Goal: Check status: Check status

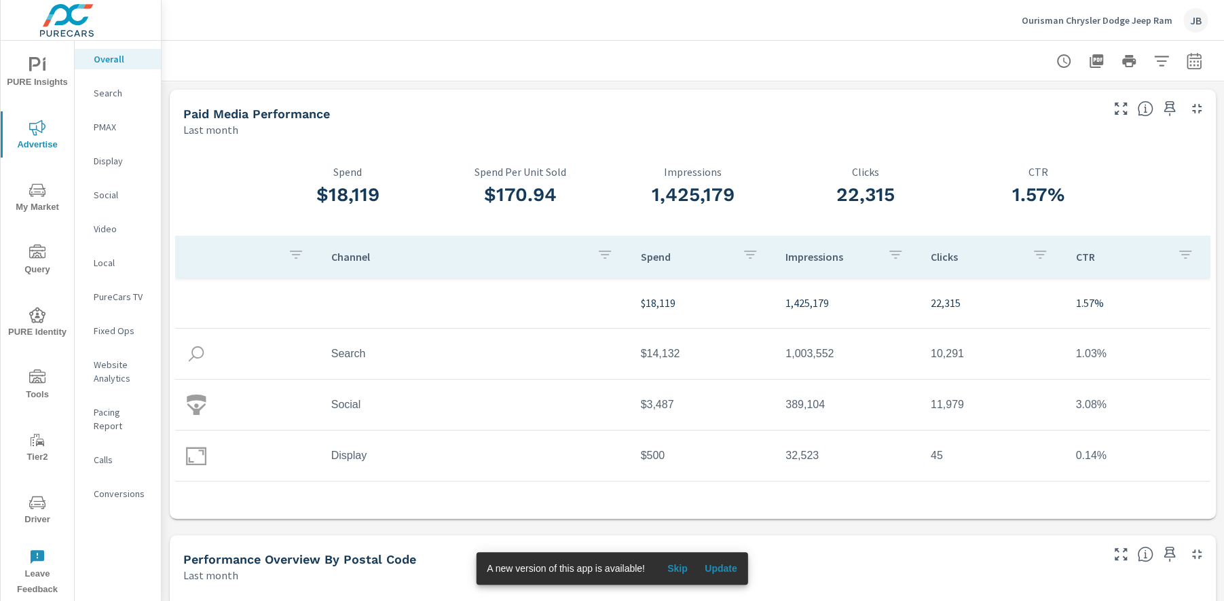
click at [1117, 22] on p "Ourisman Chrysler Dodge Jeep Ram" at bounding box center [1097, 20] width 151 height 12
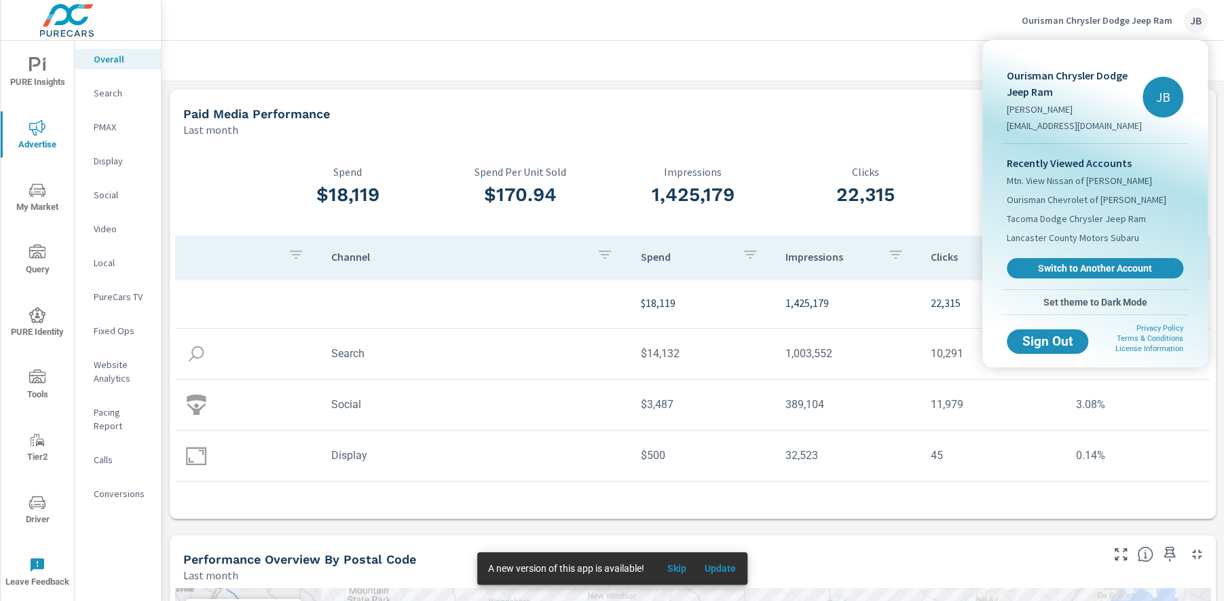
click at [497, 64] on div at bounding box center [612, 300] width 1224 height 601
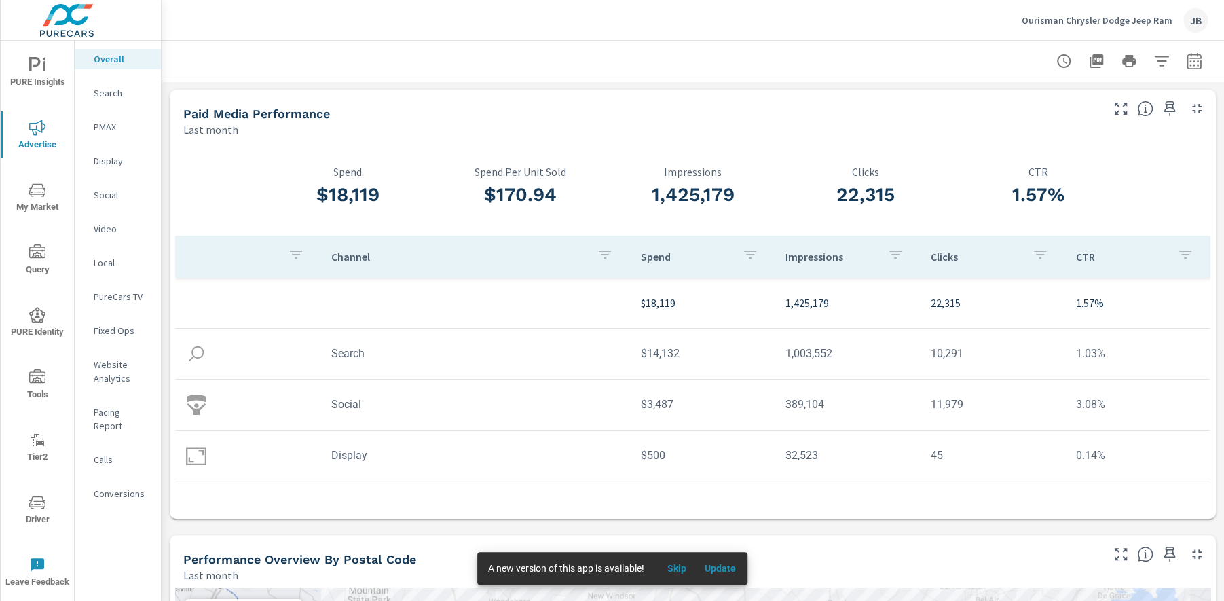
click at [102, 93] on p "Search" at bounding box center [122, 93] width 56 height 14
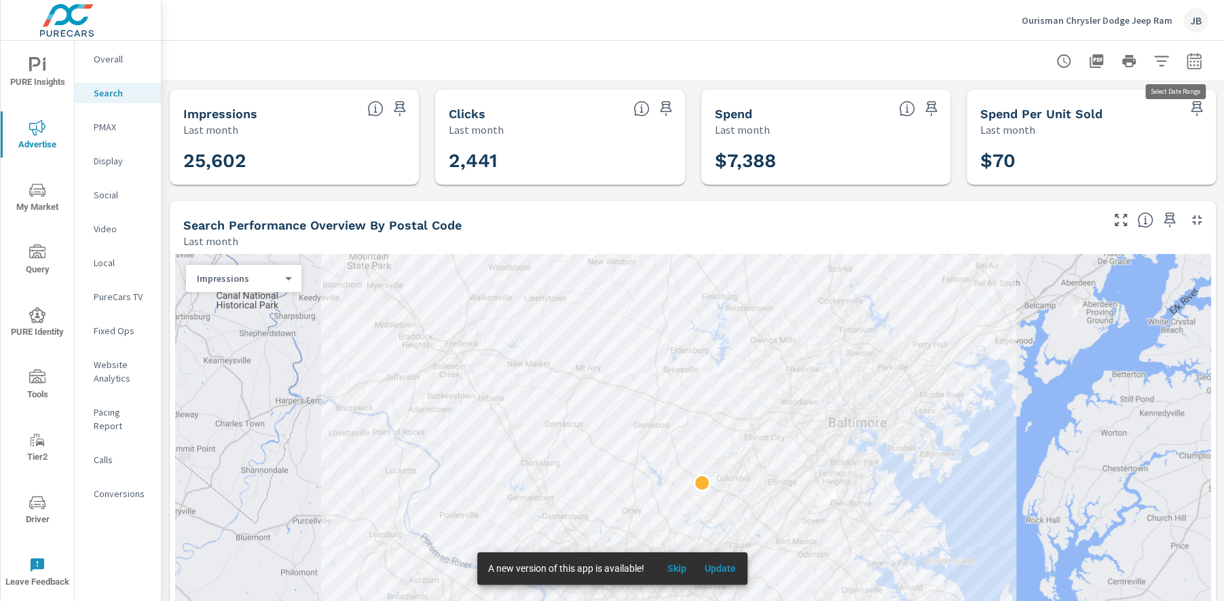
click at [1186, 63] on icon "button" at bounding box center [1194, 61] width 16 height 16
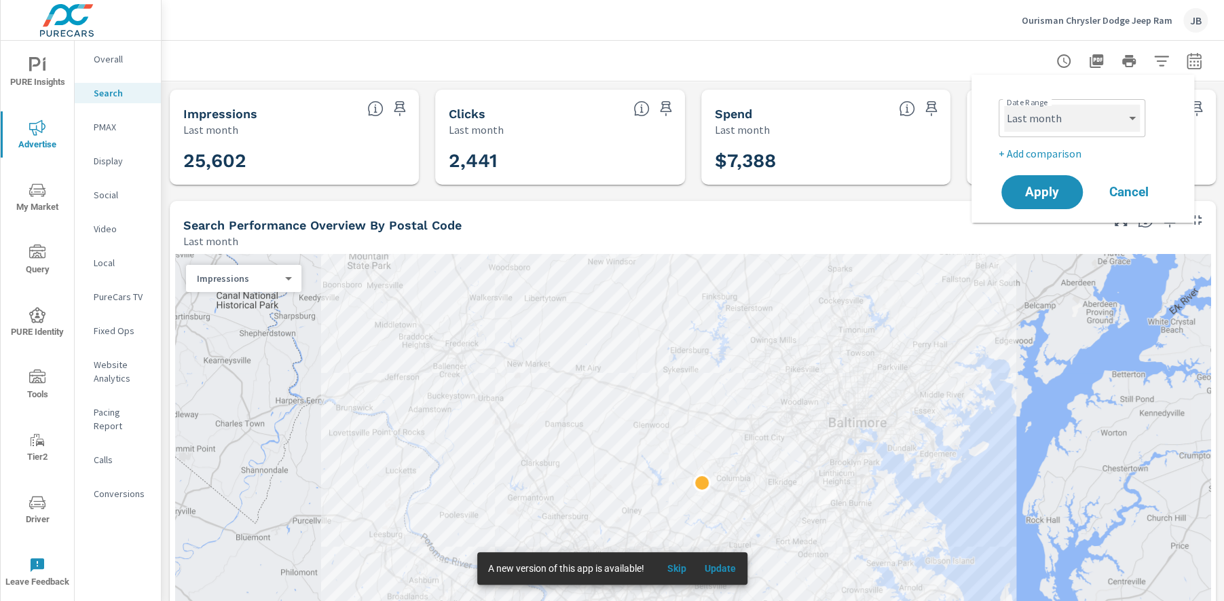
click at [1056, 126] on select "Custom Yesterday Last week Last 7 days Last 14 days Last 30 days Last 45 days L…" at bounding box center [1072, 118] width 136 height 27
select select "Month to date"
click at [1042, 186] on span "Apply" at bounding box center [1043, 192] width 56 height 13
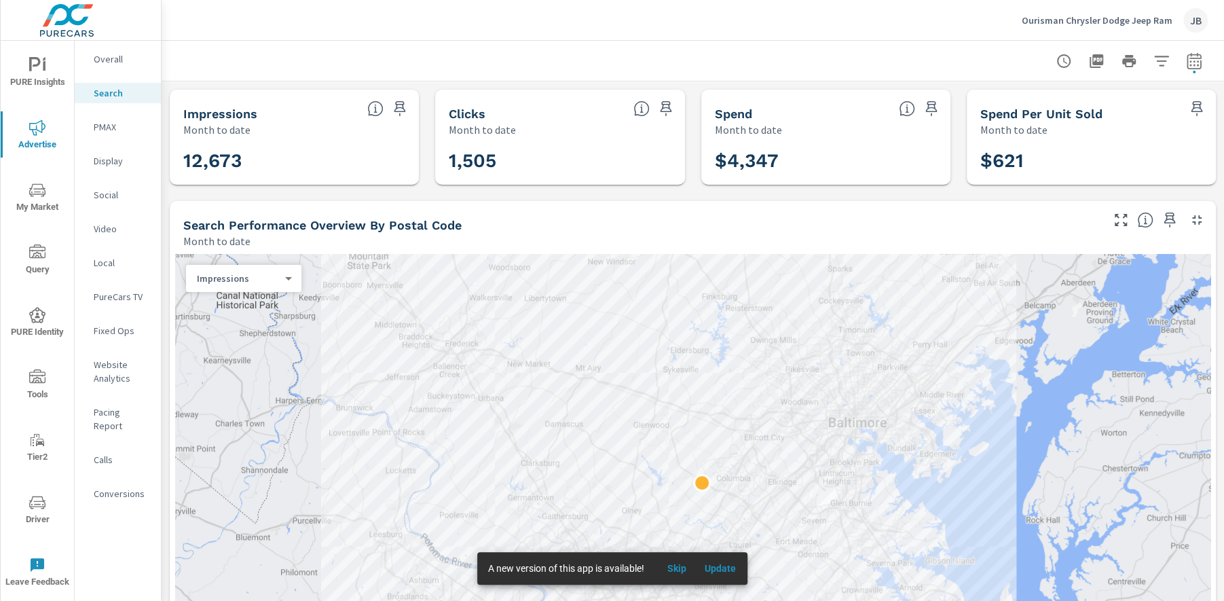
click at [1146, 21] on p "Ourisman Chrysler Dodge Jeep Ram" at bounding box center [1097, 20] width 151 height 12
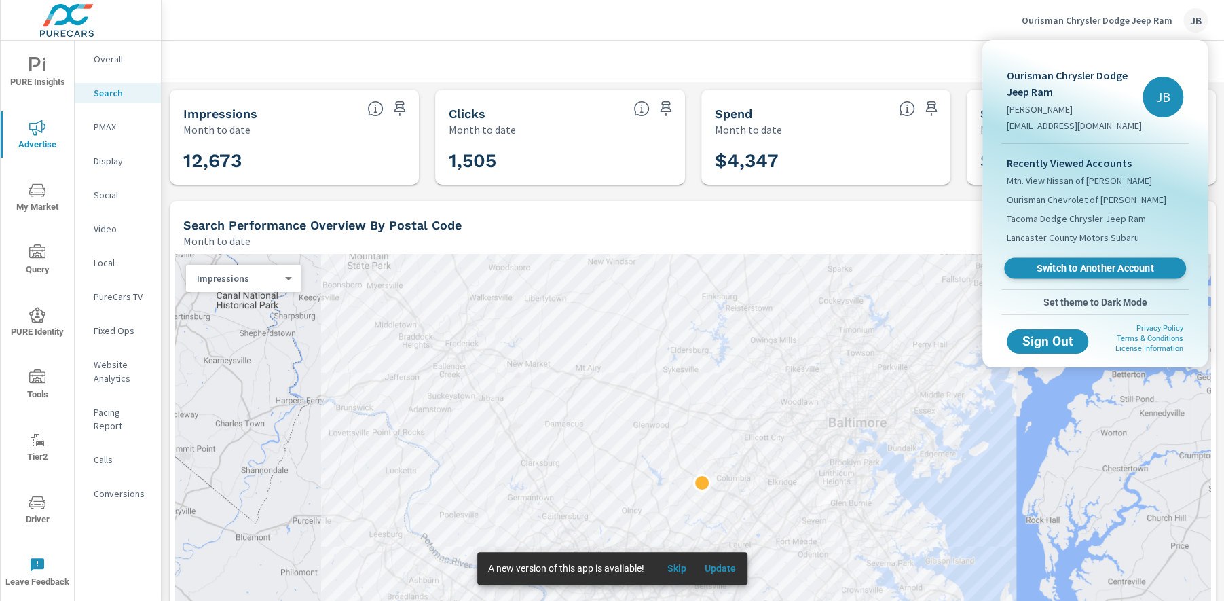
click at [1068, 272] on span "Switch to Another Account" at bounding box center [1095, 268] width 166 height 13
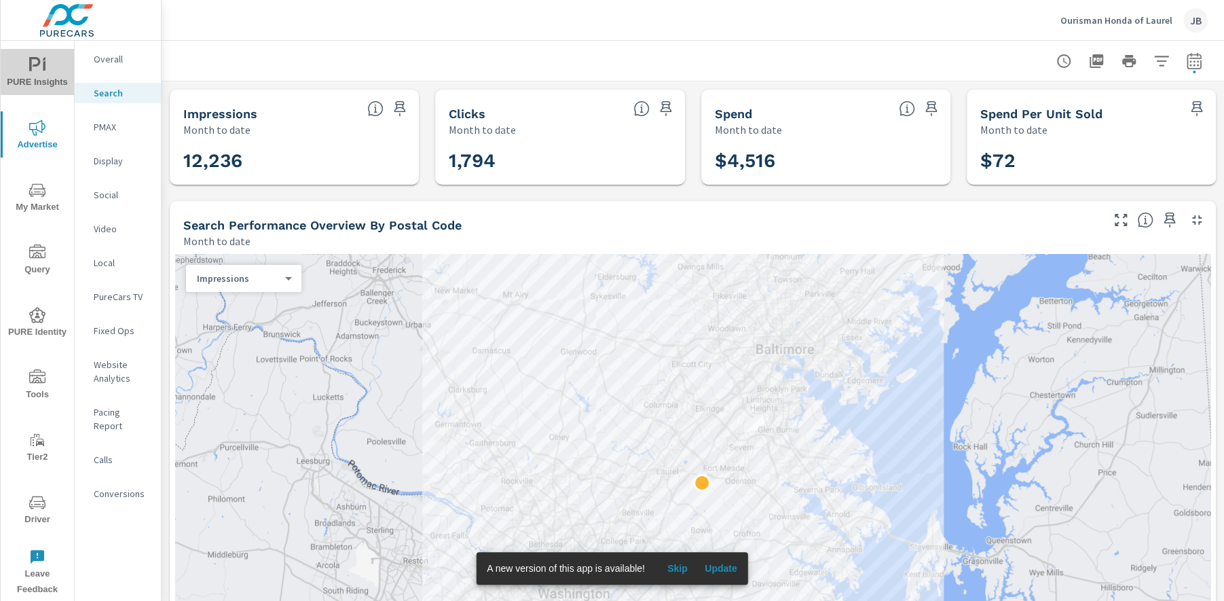
click at [42, 73] on span "PURE Insights" at bounding box center [37, 73] width 65 height 33
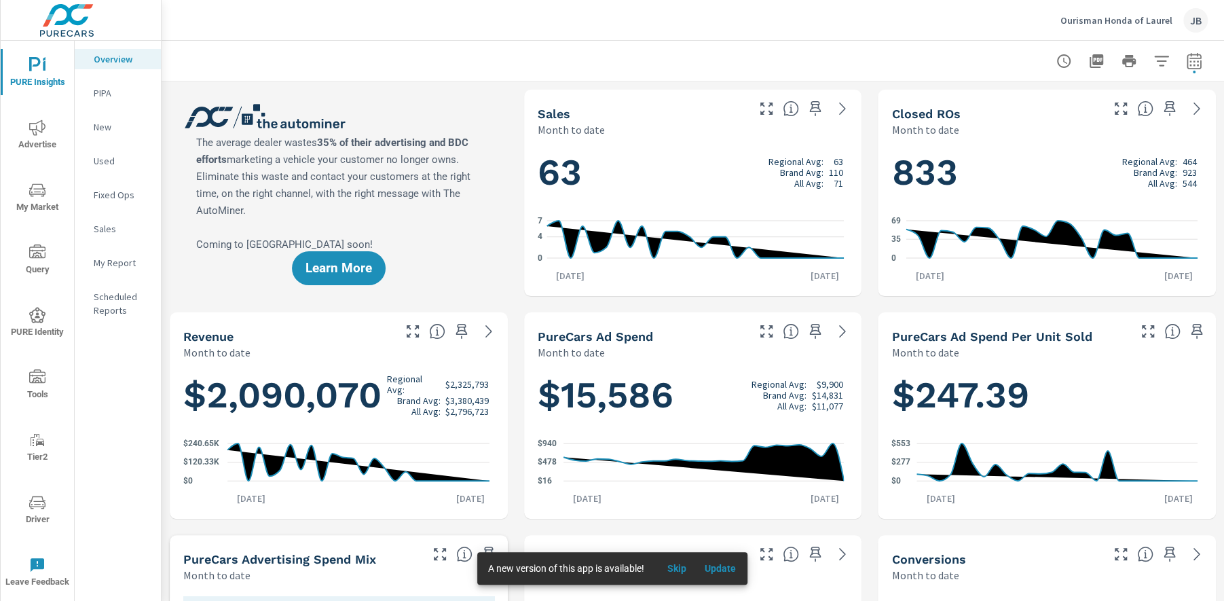
scroll to position [1, 0]
click at [1186, 67] on icon "button" at bounding box center [1194, 61] width 16 height 16
select select "Month to date"
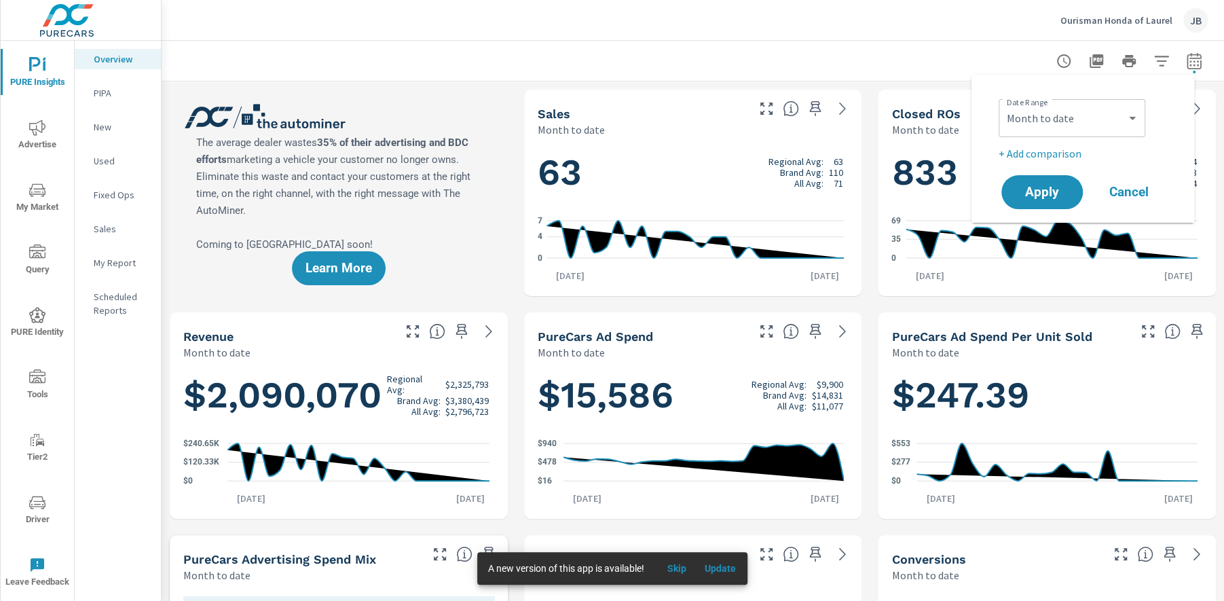
click at [1061, 157] on p "+ Add comparison" at bounding box center [1086, 153] width 174 height 16
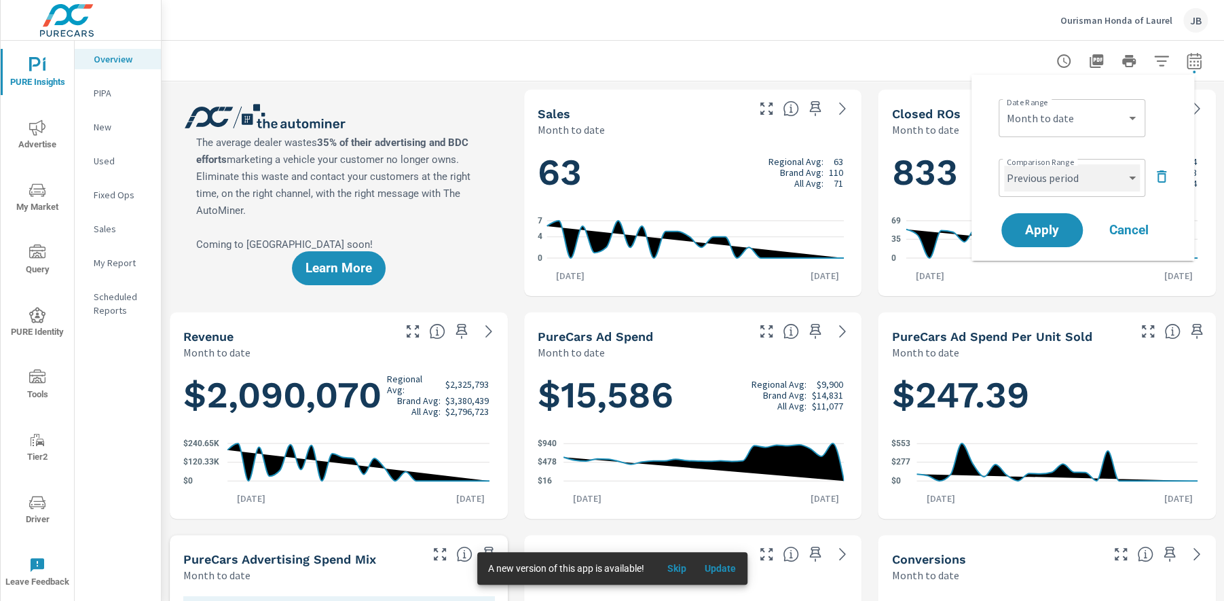
click at [1117, 177] on select "Custom Previous period Previous month Previous year" at bounding box center [1072, 177] width 136 height 27
click at [1051, 178] on select "Custom Previous period Previous month Previous year" at bounding box center [1072, 177] width 136 height 27
select select "Previous month"
click at [1057, 220] on button "Apply" at bounding box center [1042, 230] width 84 height 35
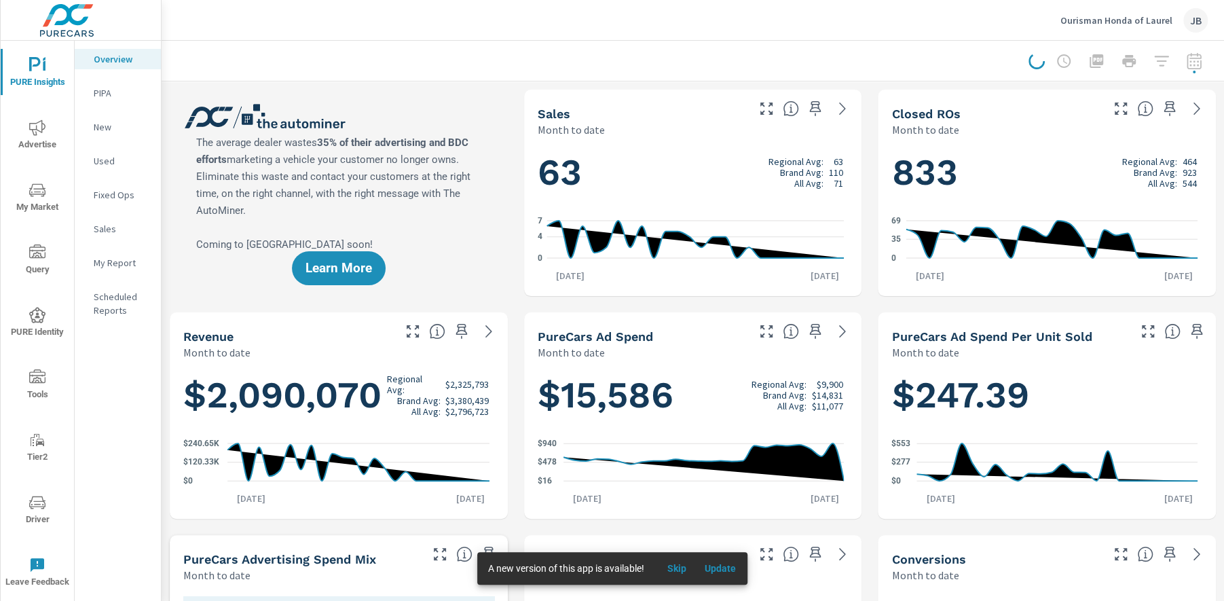
click at [1180, 69] on div at bounding box center [1118, 61] width 179 height 27
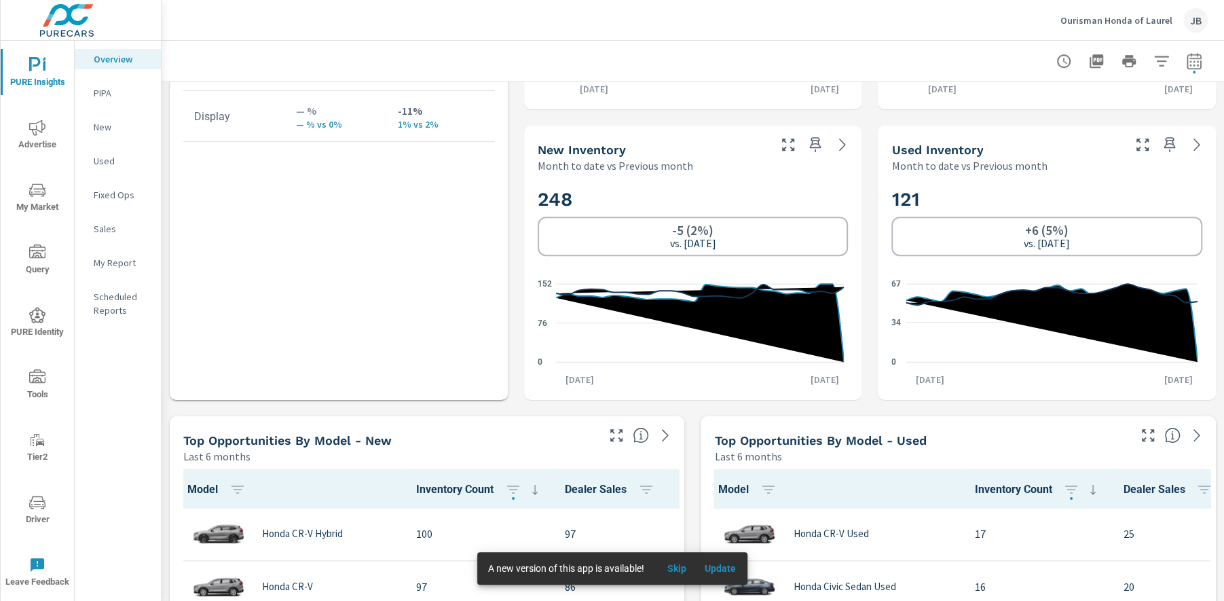
scroll to position [838, 0]
